Goal: Information Seeking & Learning: Learn about a topic

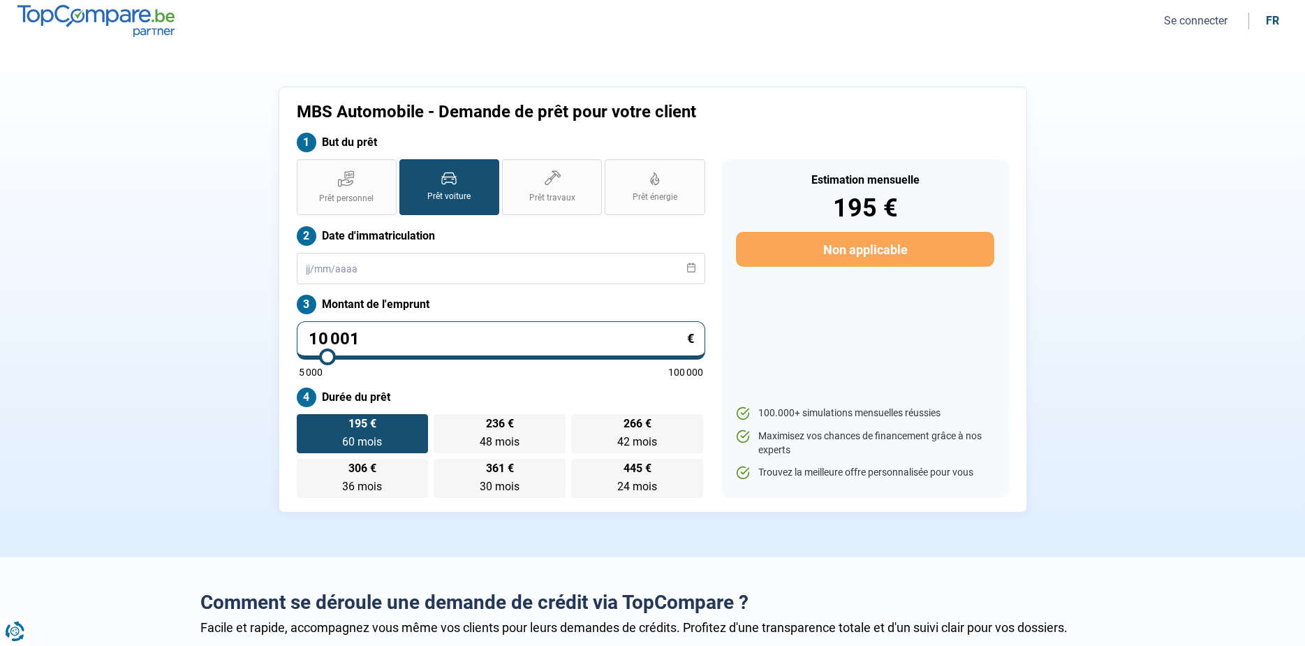
type input "20 250"
type input "20250"
type input "18 750"
type input "18750"
type input "14 750"
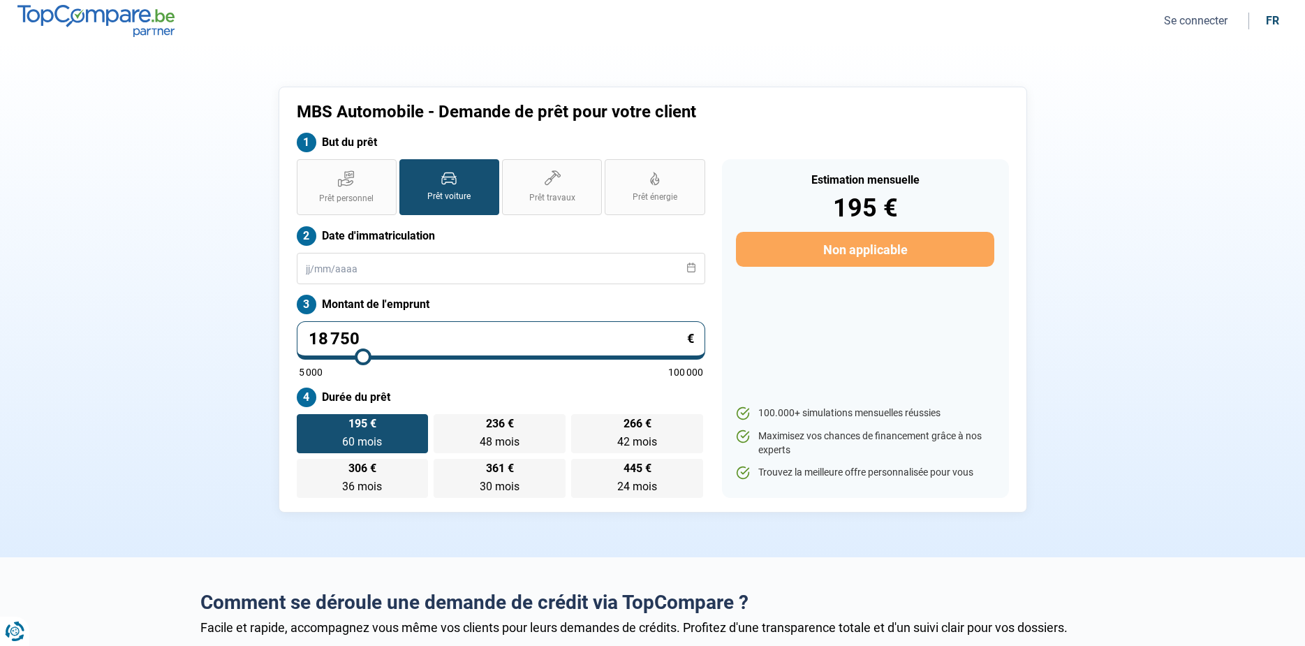
type input "14750"
type input "7 250"
type input "7250"
type input "5 000"
drag, startPoint x: 369, startPoint y: 348, endPoint x: 209, endPoint y: 384, distance: 163.9
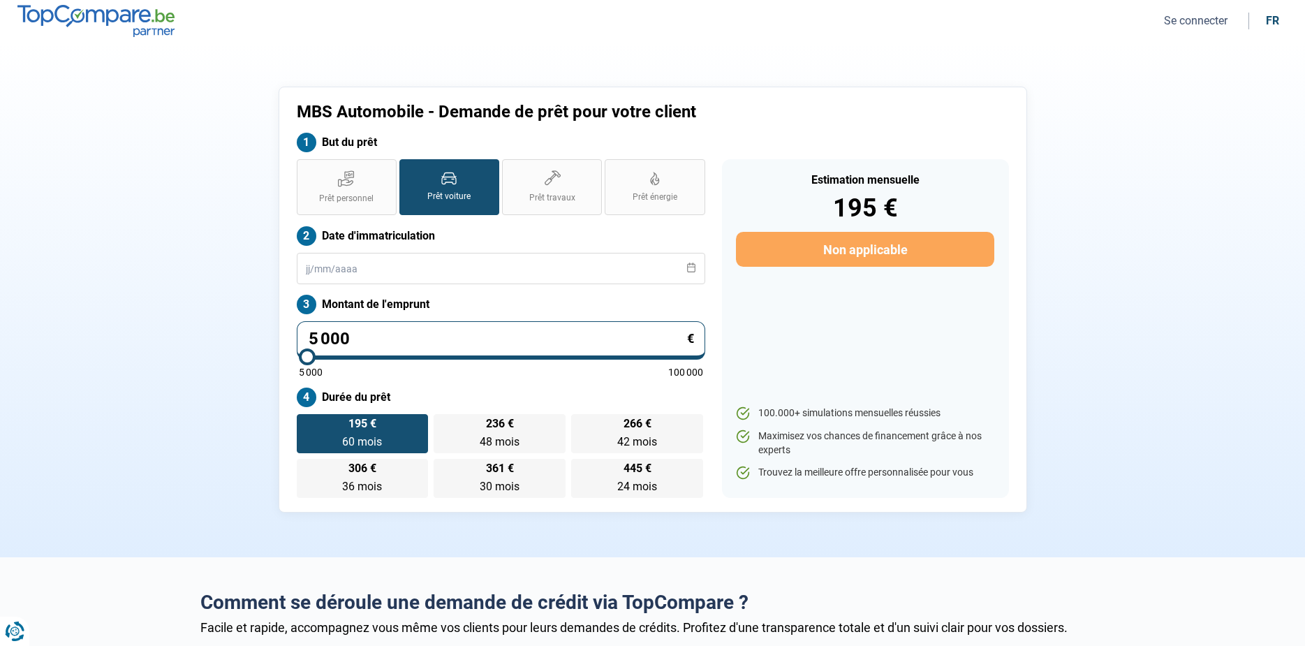
type input "5000"
click at [299, 358] on input "range" at bounding box center [501, 356] width 404 height 3
radio input "true"
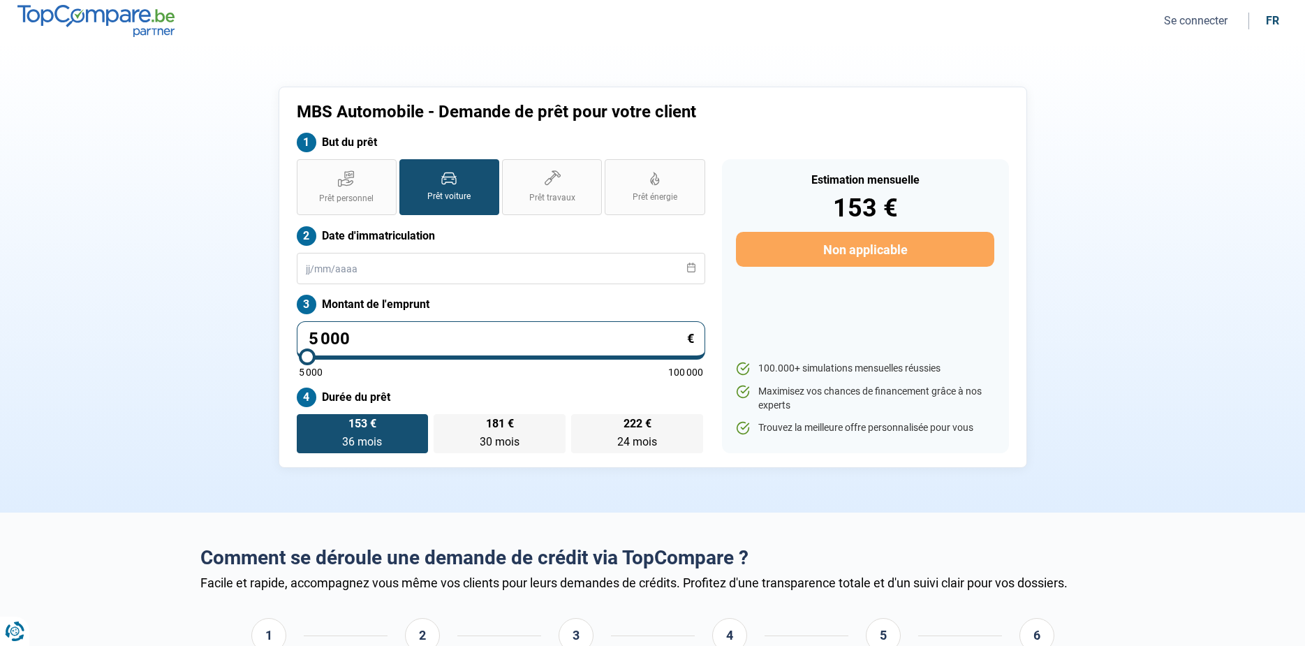
drag, startPoint x: 380, startPoint y: 336, endPoint x: 143, endPoint y: 366, distance: 239.3
click at [143, 366] on section "MBS Automobile - Demande de prêt pour votre client But du prêt Prêt personnel P…" at bounding box center [652, 277] width 1305 height 470
type input "2"
type input "5000"
type input "20"
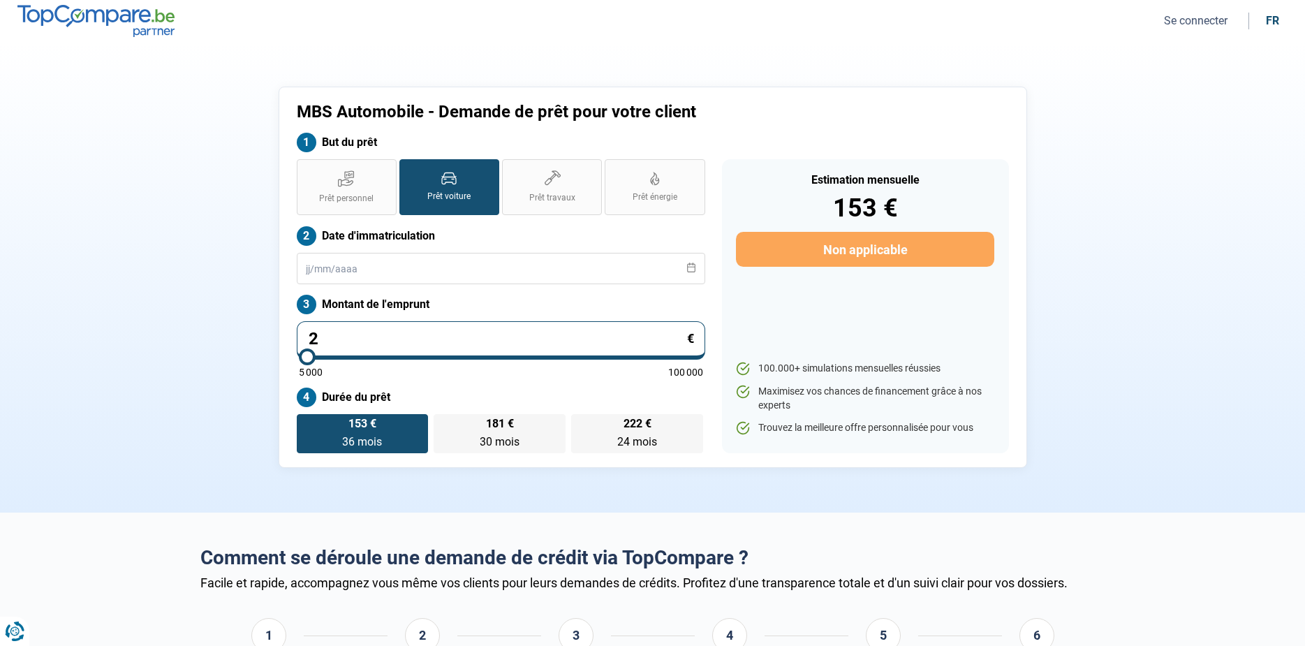
type input "5000"
type input "209"
type input "5000"
type input "2 095"
type input "5000"
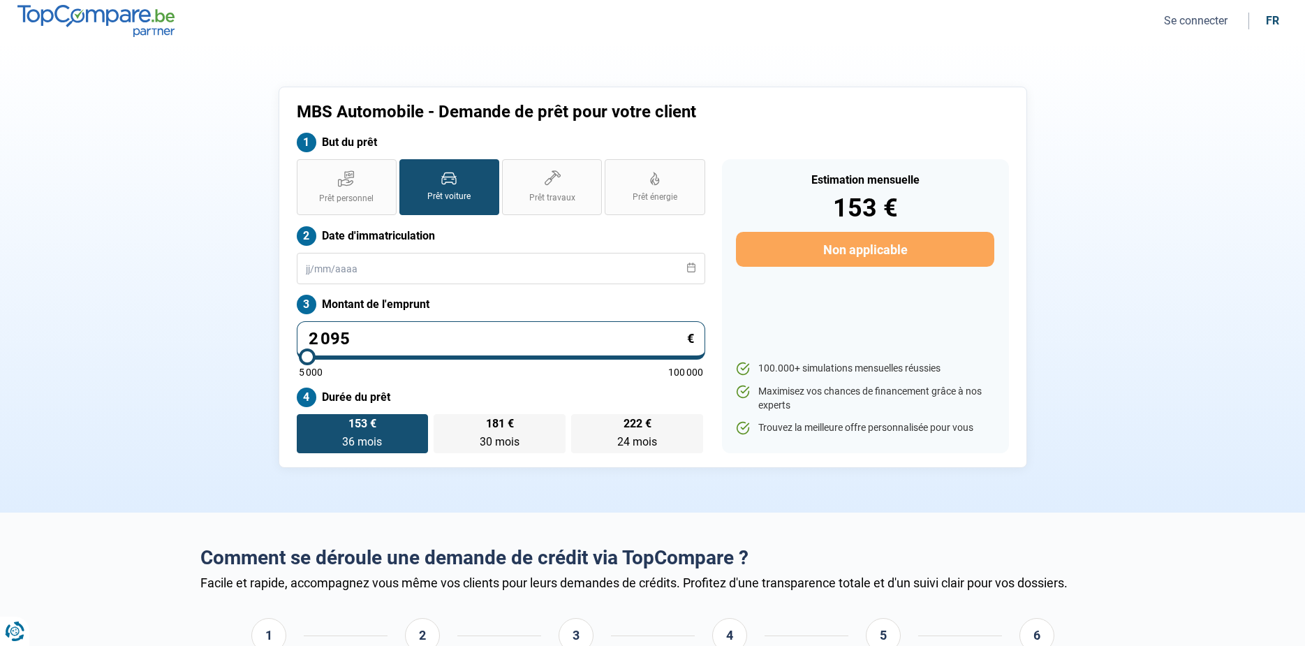
type input "20 950"
type input "21000"
type input "20 950"
type input "21000"
radio input "false"
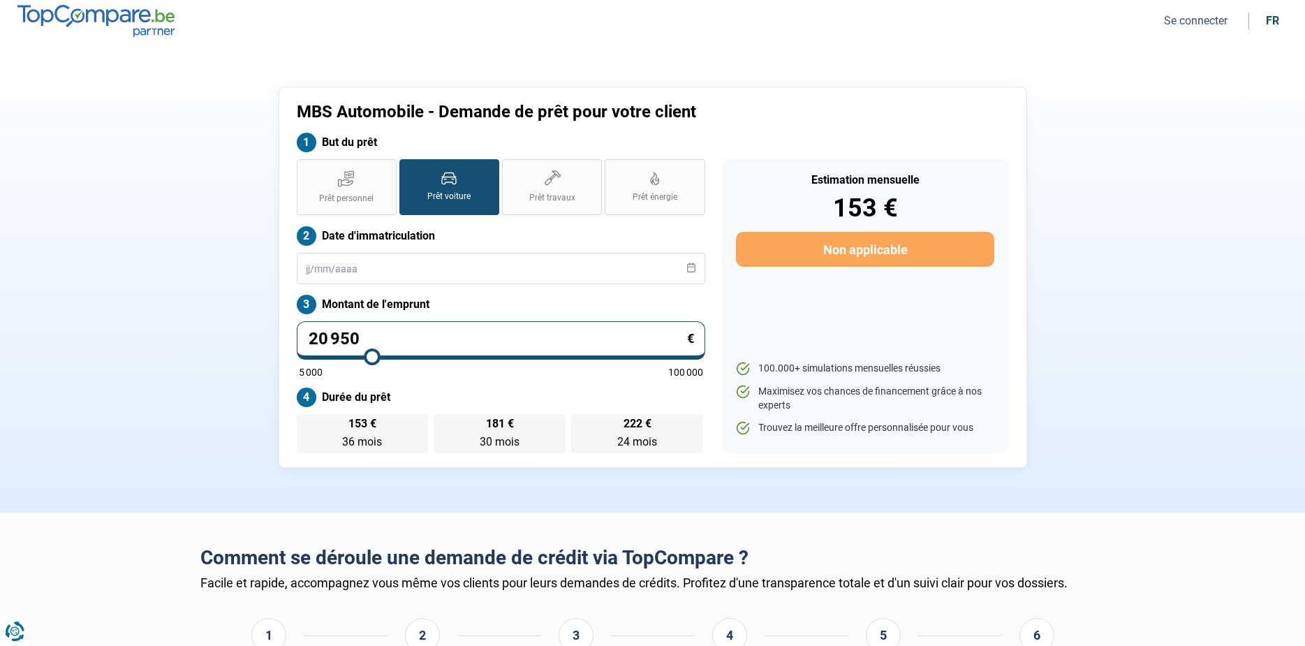
click at [419, 377] on div "Prêt personnel Prêt voiture Prêt travaux Prêt énergie Prêt voiture Date d'immat…" at bounding box center [500, 306] width 425 height 294
